Goal: Task Accomplishment & Management: Manage account settings

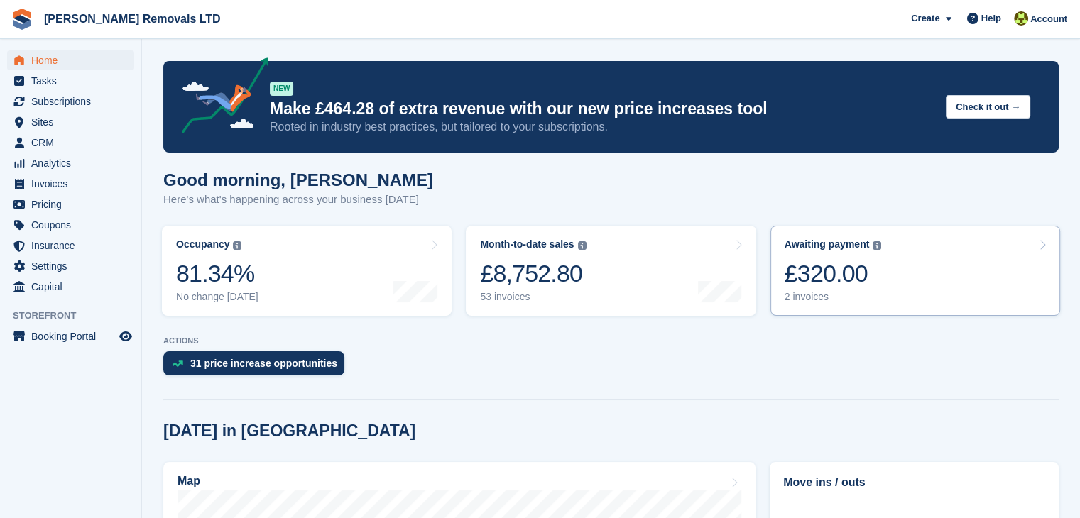
click at [809, 299] on div "2 invoices" at bounding box center [832, 297] width 97 height 12
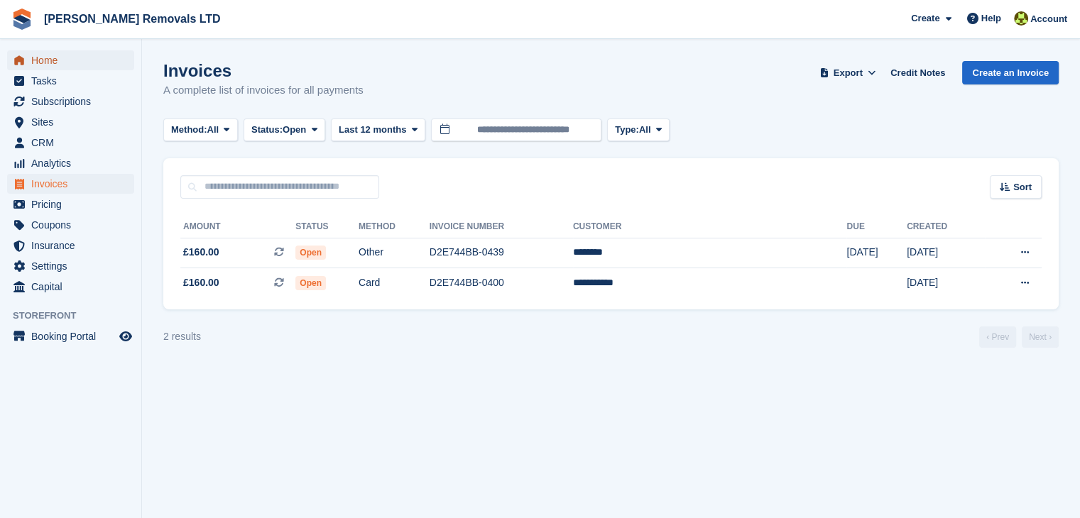
click at [40, 62] on span "Home" at bounding box center [73, 60] width 85 height 20
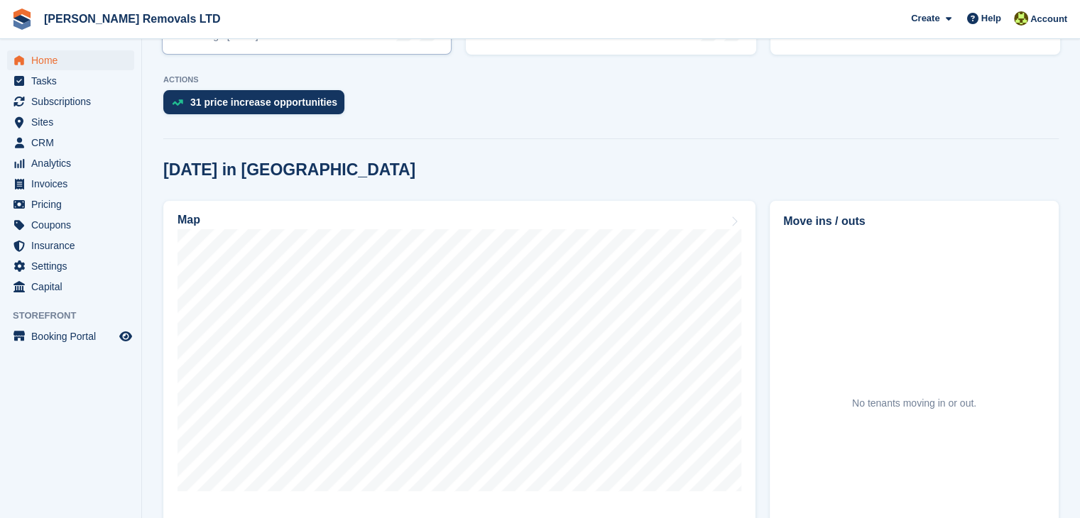
scroll to position [284, 0]
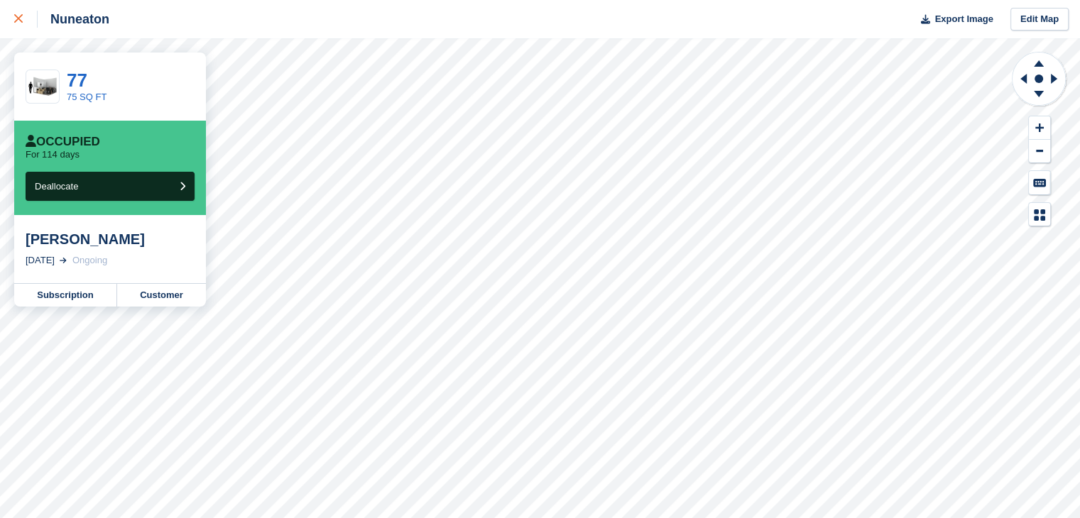
click at [14, 19] on icon at bounding box center [18, 18] width 9 height 9
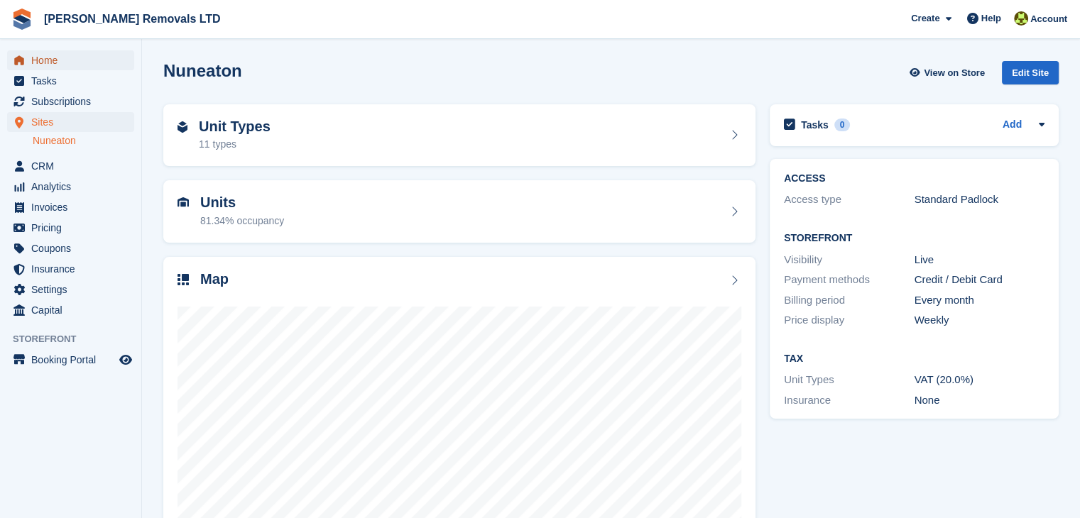
click at [60, 65] on span "Home" at bounding box center [73, 60] width 85 height 20
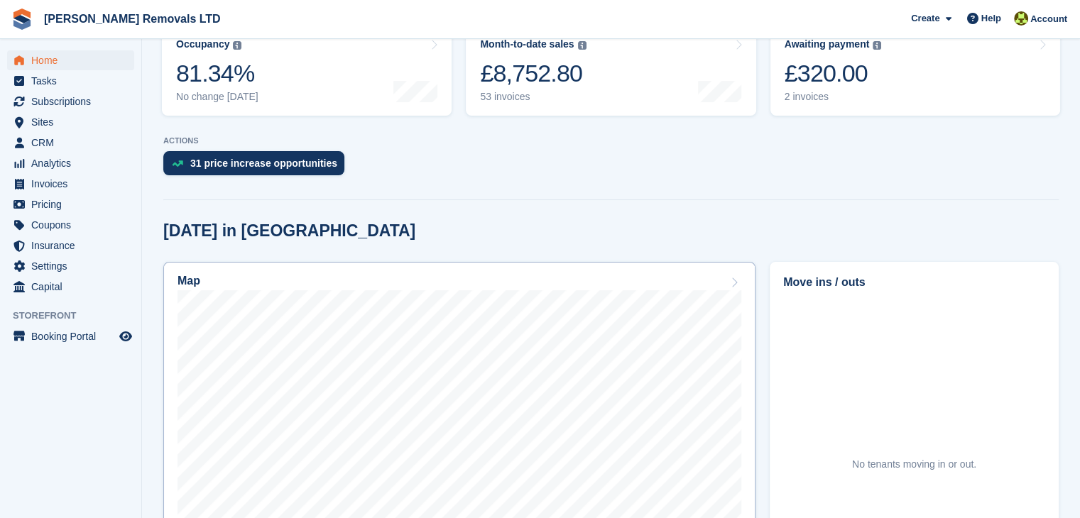
scroll to position [284, 0]
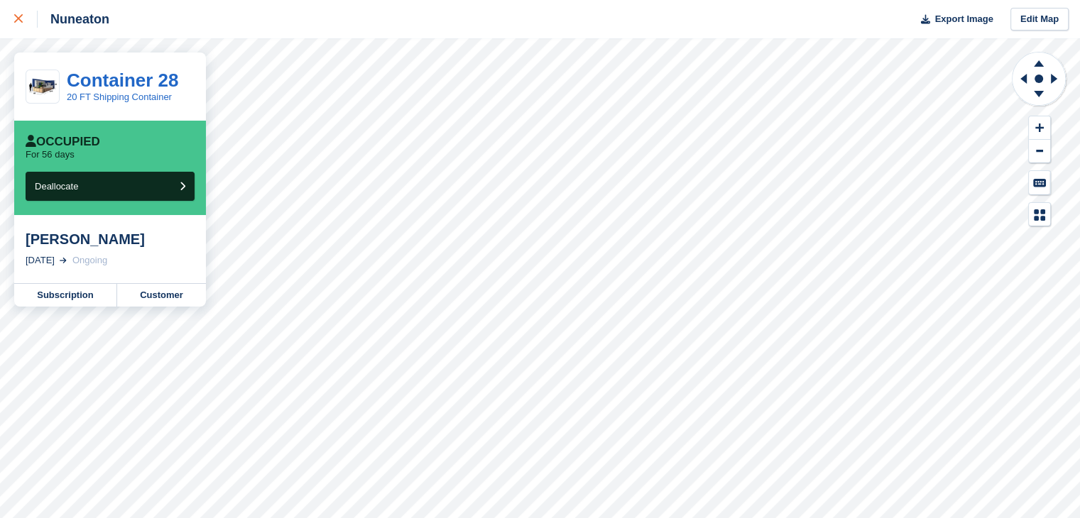
click at [21, 18] on icon at bounding box center [18, 18] width 9 height 9
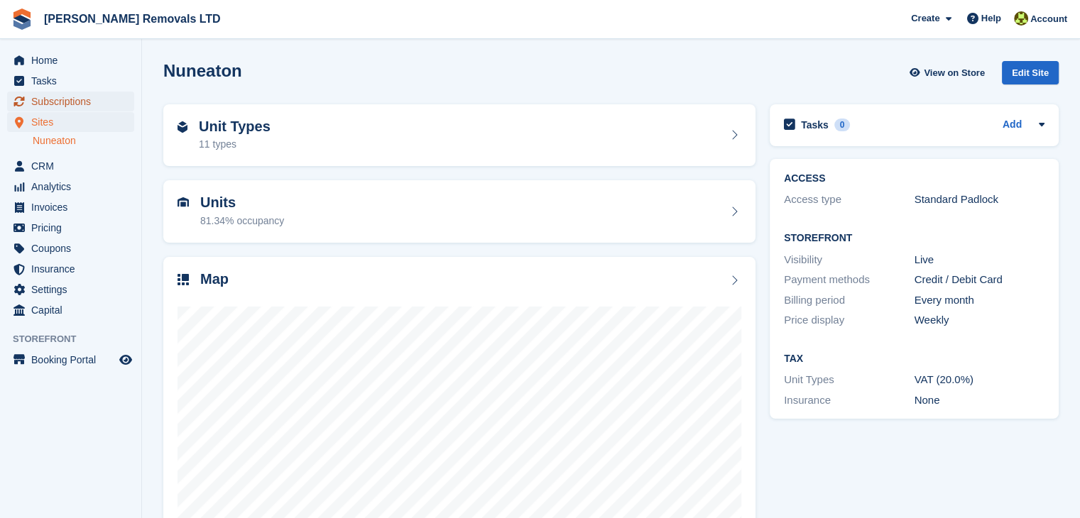
click at [57, 101] on span "Subscriptions" at bounding box center [73, 102] width 85 height 20
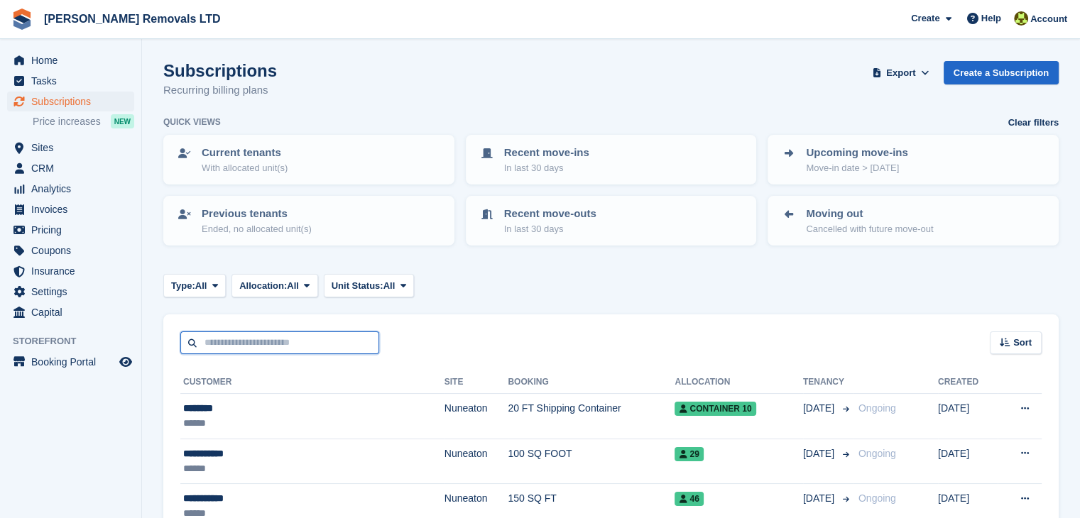
click at [263, 345] on input "text" at bounding box center [279, 343] width 199 height 23
type input "*********"
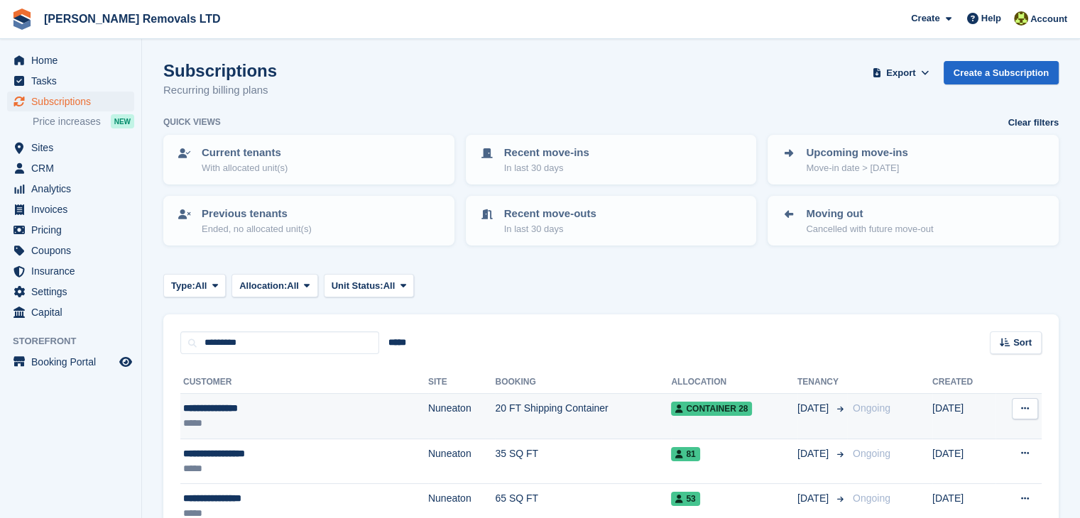
click at [1029, 412] on button at bounding box center [1025, 408] width 26 height 21
click at [965, 462] on p "Cancel subscription" at bounding box center [970, 467] width 124 height 18
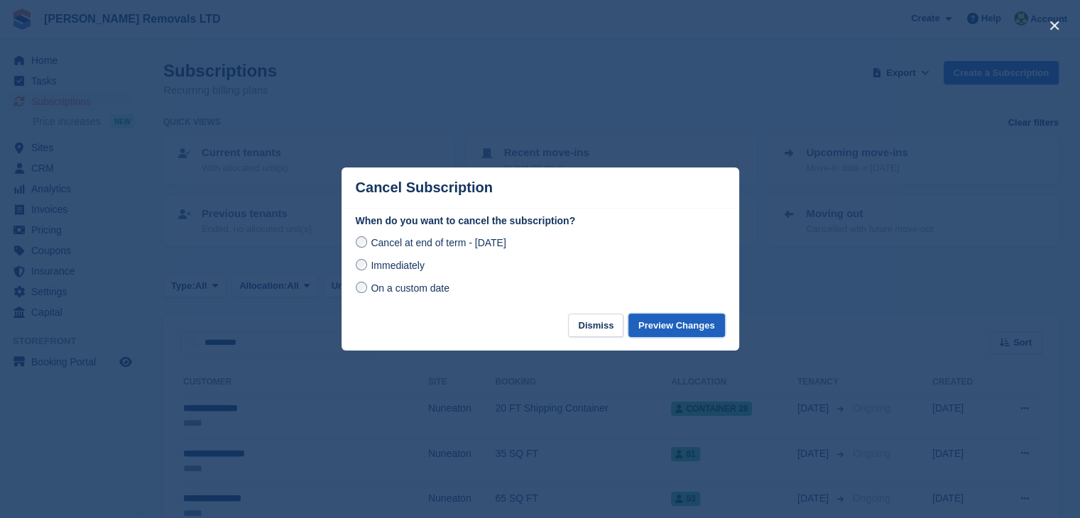
click at [708, 324] on button "Preview Changes" at bounding box center [676, 325] width 97 height 23
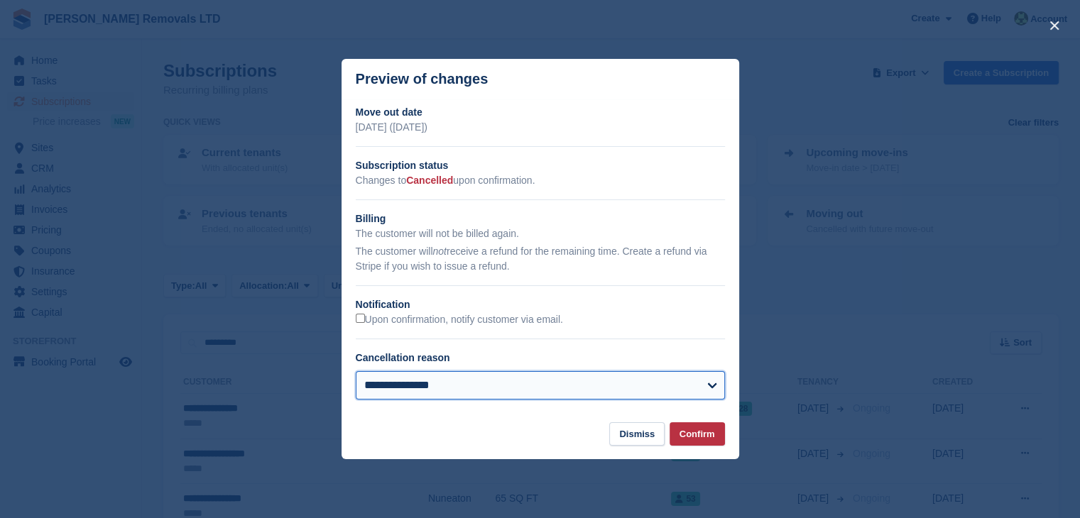
click at [433, 382] on select "**********" at bounding box center [540, 385] width 369 height 28
select select "**********"
click at [356, 372] on select "**********" at bounding box center [540, 385] width 369 height 28
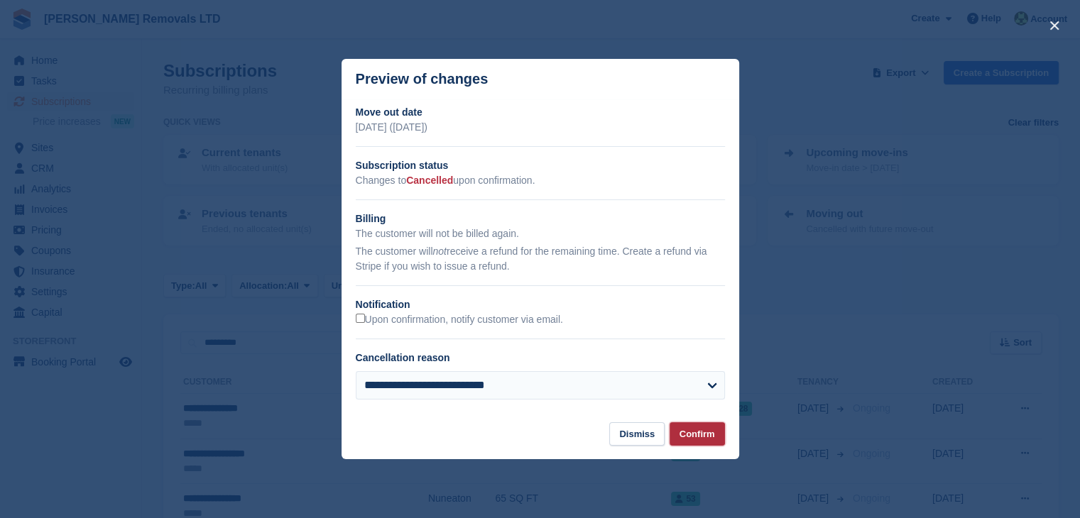
click at [691, 435] on button "Confirm" at bounding box center [696, 433] width 55 height 23
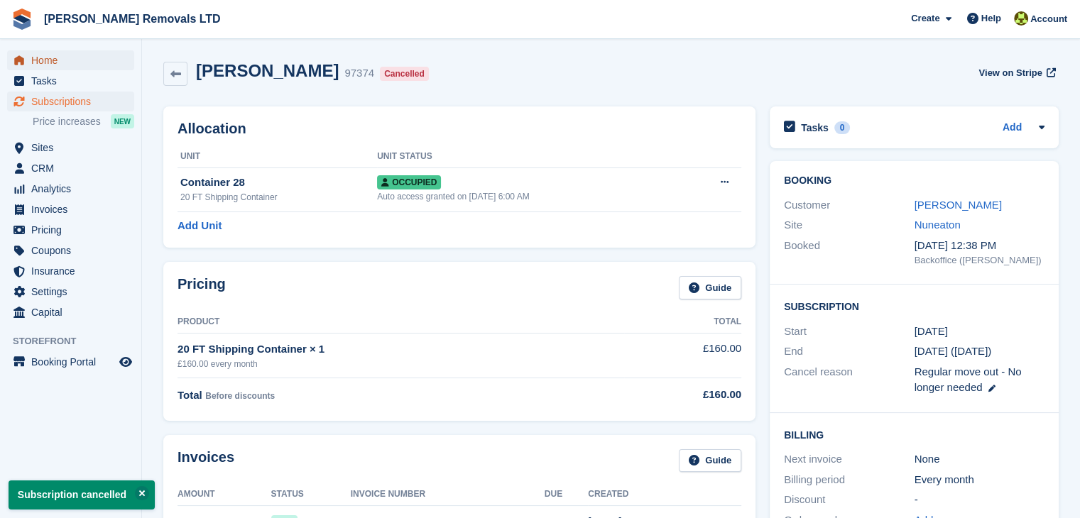
click at [100, 62] on span "Home" at bounding box center [73, 60] width 85 height 20
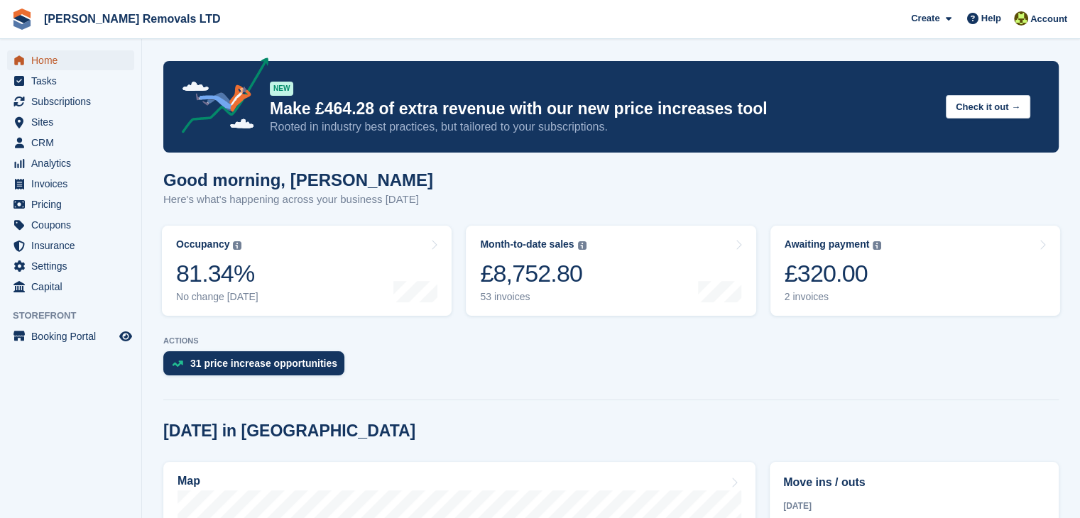
click at [83, 54] on span "Home" at bounding box center [73, 60] width 85 height 20
click at [67, 106] on span "Subscriptions" at bounding box center [73, 102] width 85 height 20
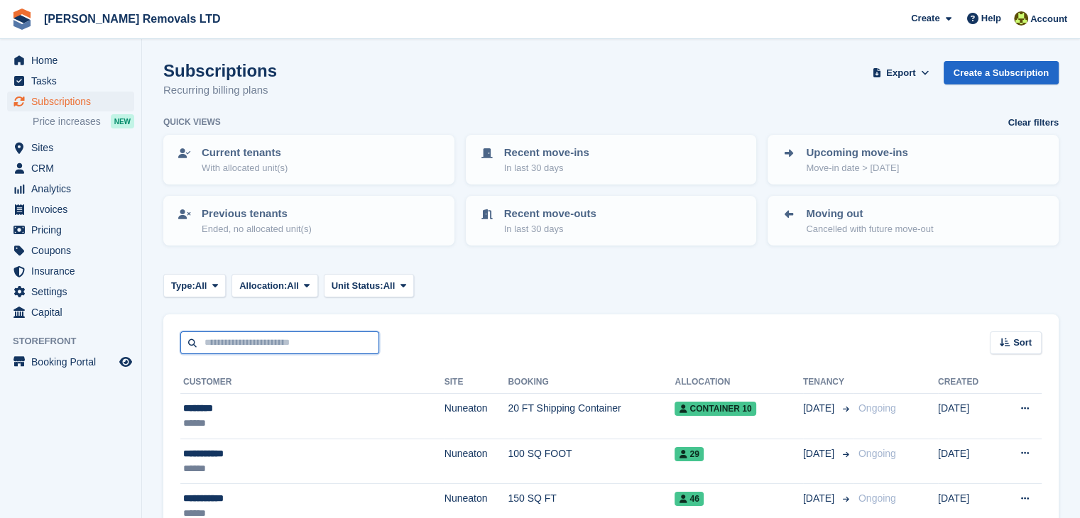
click at [238, 334] on input "text" at bounding box center [279, 343] width 199 height 23
type input "*******"
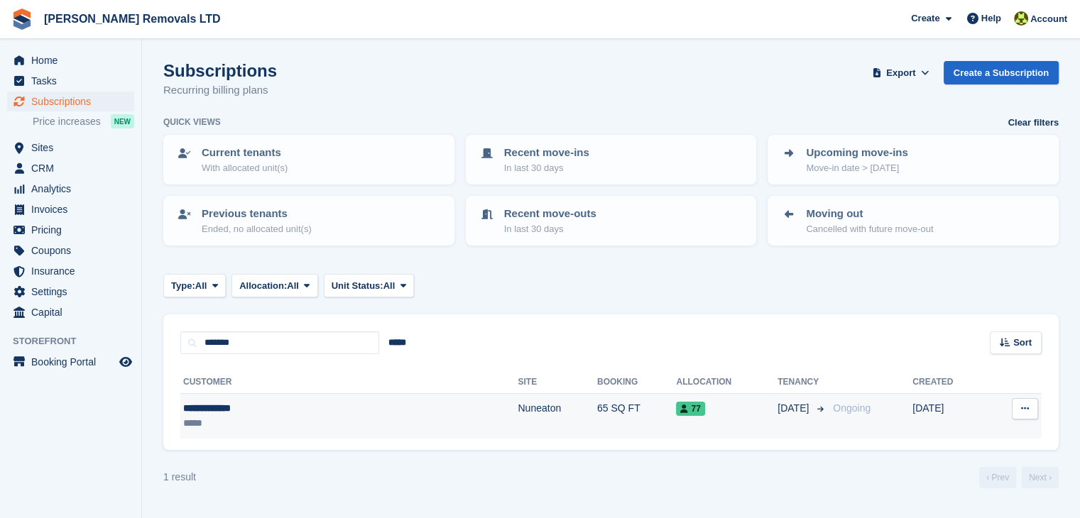
click at [1024, 405] on icon at bounding box center [1025, 408] width 8 height 9
click at [957, 469] on p "Cancel subscription" at bounding box center [970, 467] width 124 height 18
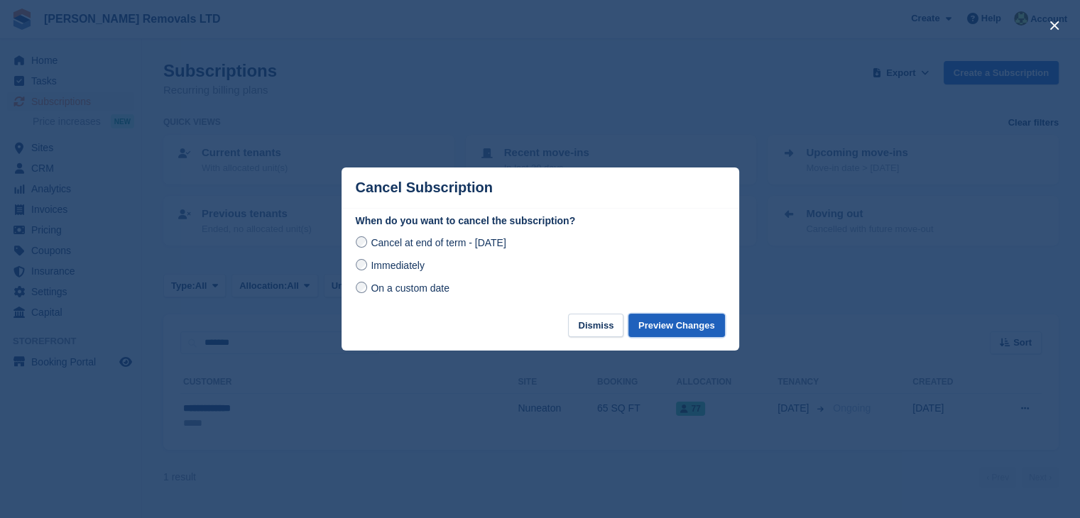
click at [653, 319] on button "Preview Changes" at bounding box center [676, 325] width 97 height 23
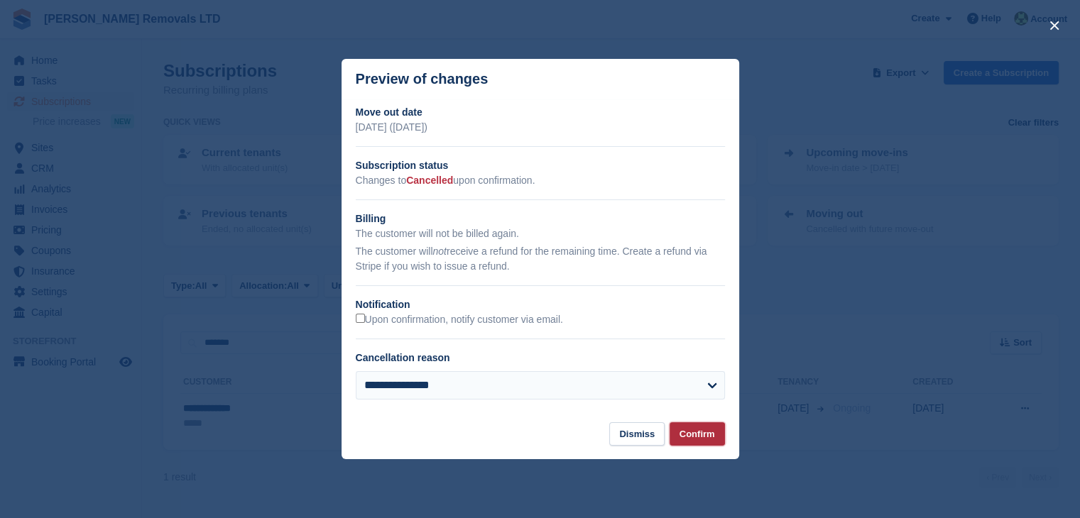
click at [689, 434] on button "Confirm" at bounding box center [696, 433] width 55 height 23
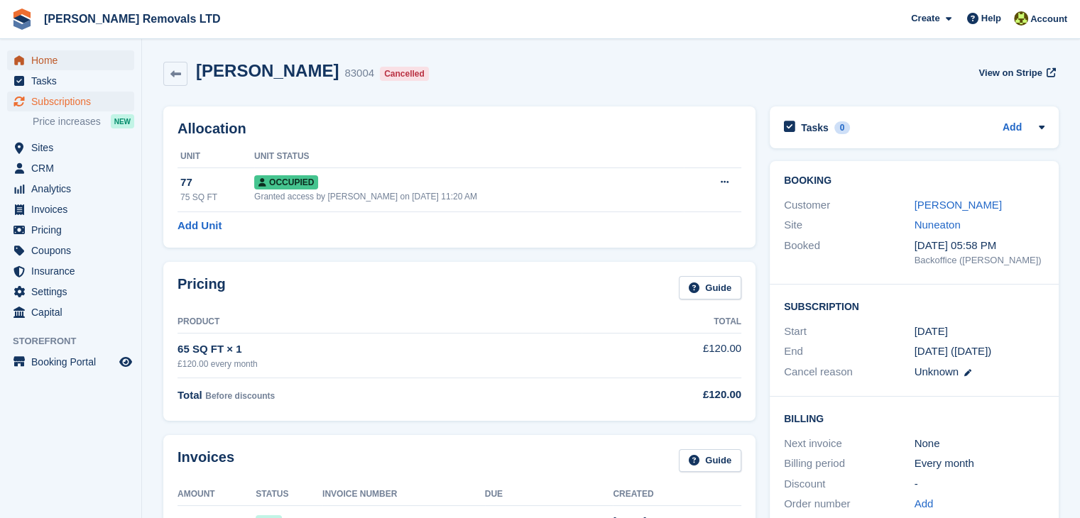
click at [77, 58] on span "Home" at bounding box center [73, 60] width 85 height 20
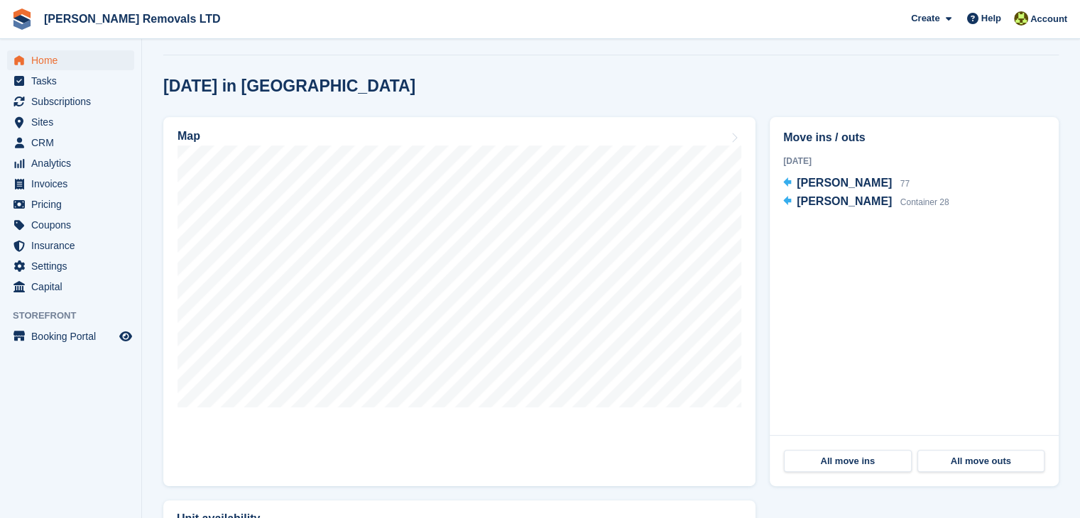
scroll to position [355, 0]
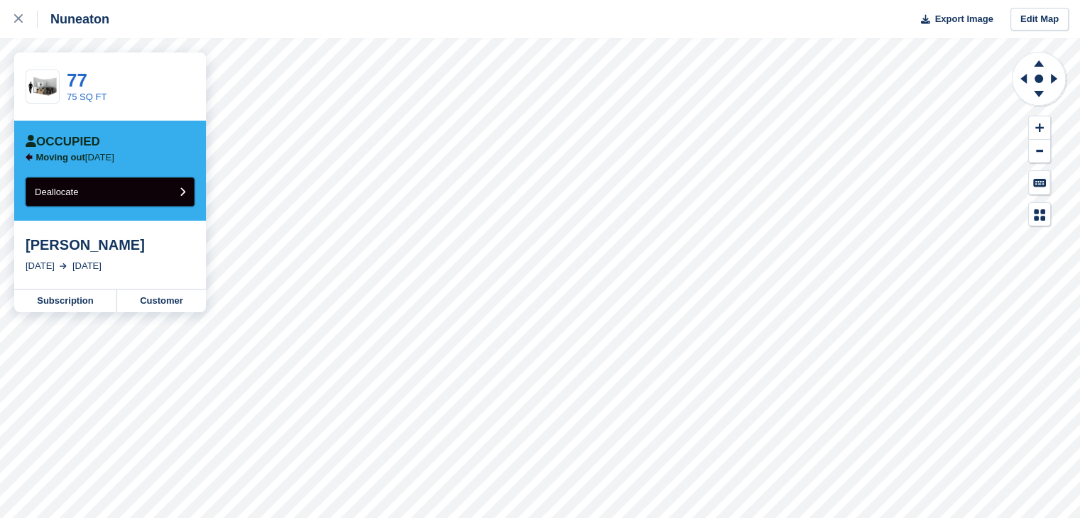
click at [136, 195] on button "Deallocate" at bounding box center [110, 191] width 169 height 29
click at [103, 195] on button "Deallocate" at bounding box center [110, 191] width 169 height 29
